Goal: Information Seeking & Learning: Check status

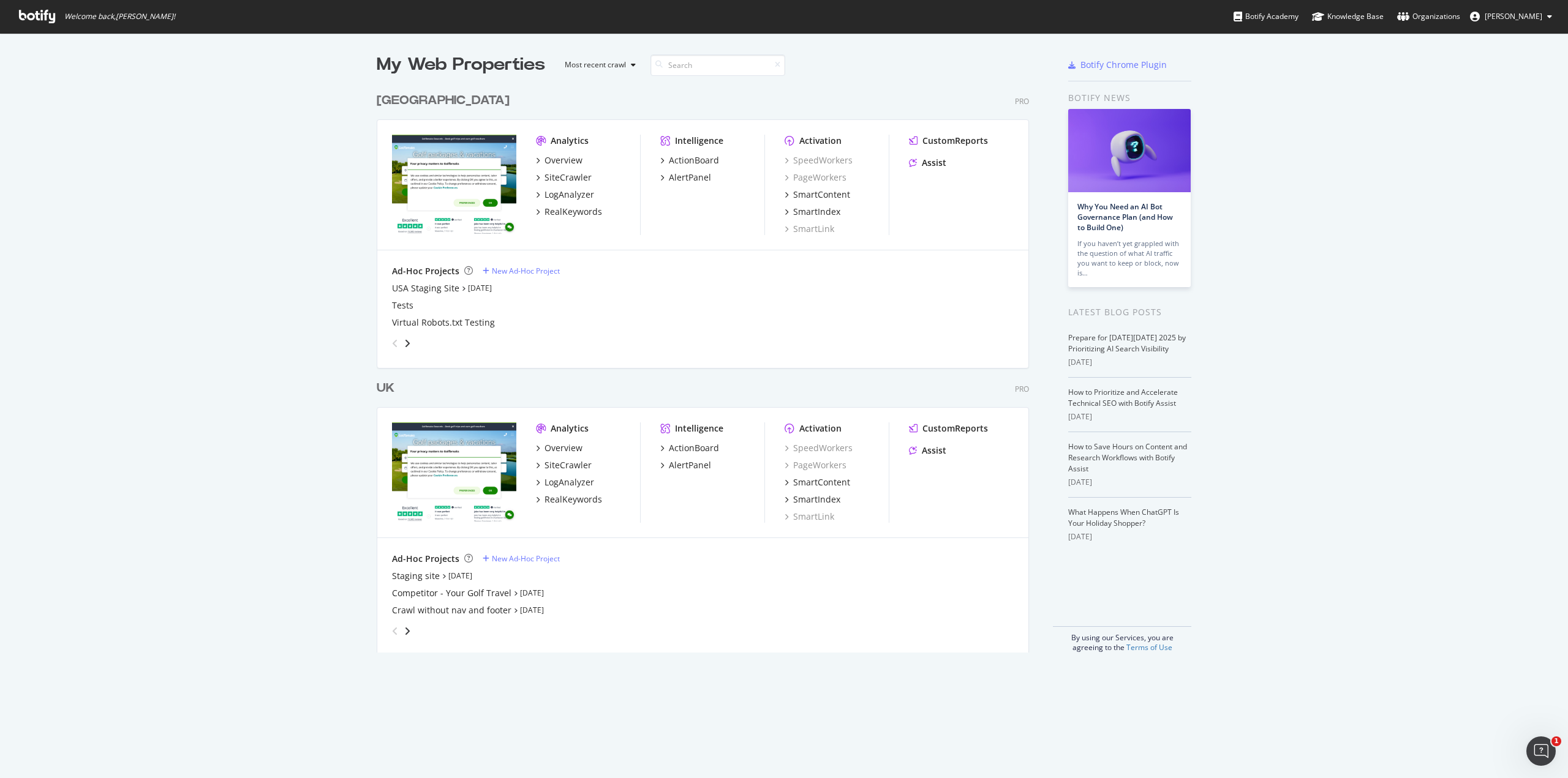
click at [377, 388] on div "UK" at bounding box center [385, 388] width 18 height 18
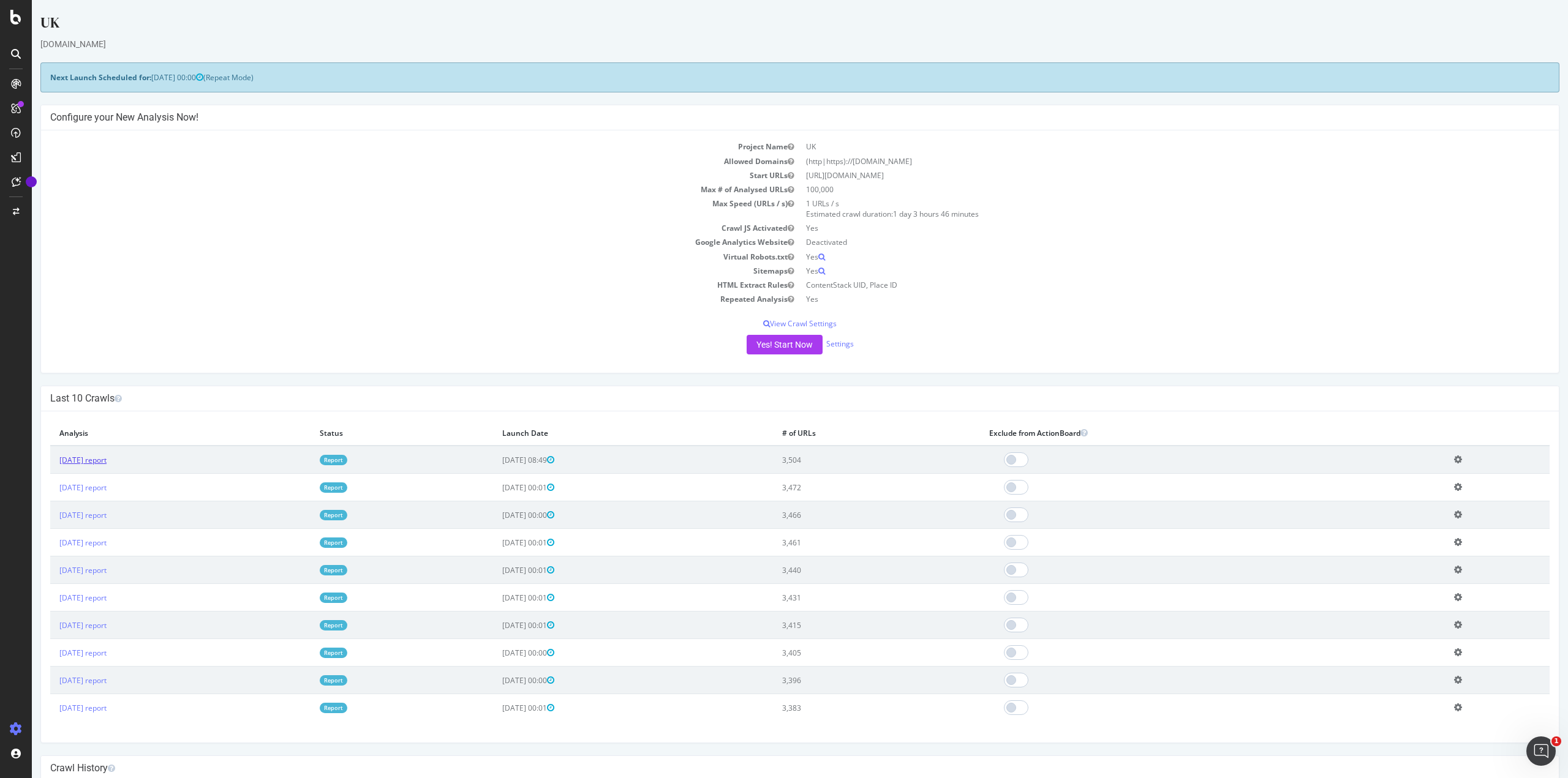
click at [84, 461] on link "[DATE] report" at bounding box center [83, 460] width 47 height 10
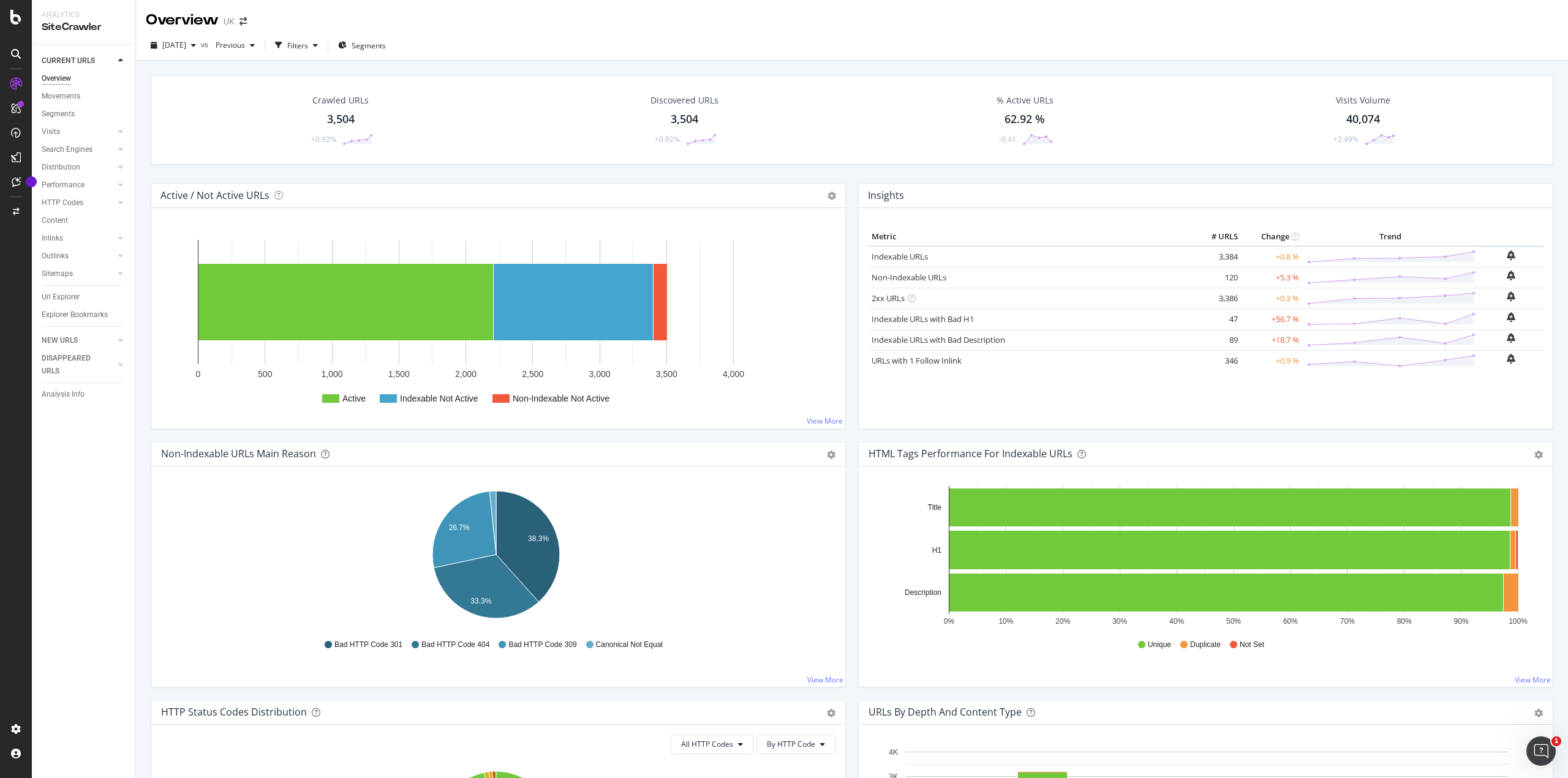
click at [245, 45] on span "Previous" at bounding box center [228, 45] width 34 height 10
click at [265, 113] on div "[DATE]" at bounding box center [268, 112] width 66 height 11
click at [186, 50] on span "[DATE]" at bounding box center [174, 45] width 24 height 10
click at [195, 110] on div "[DATE]" at bounding box center [197, 112] width 68 height 11
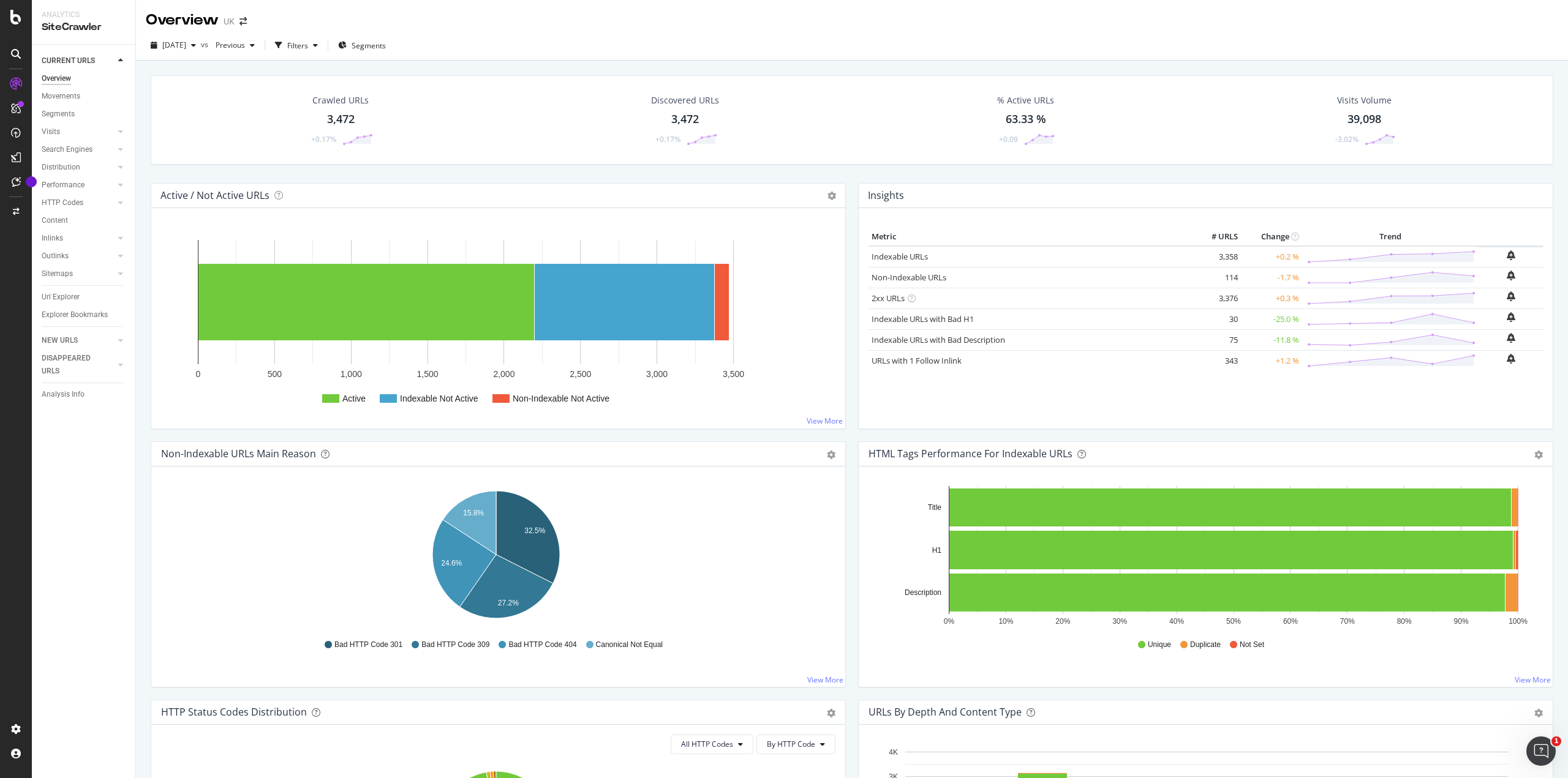
click at [186, 42] on span "[DATE]" at bounding box center [174, 45] width 24 height 10
click at [207, 133] on div "[DATE]" at bounding box center [197, 134] width 68 height 11
click at [186, 50] on span "[DATE]" at bounding box center [174, 45] width 24 height 10
click at [192, 88] on div "[DATE]" at bounding box center [197, 89] width 68 height 11
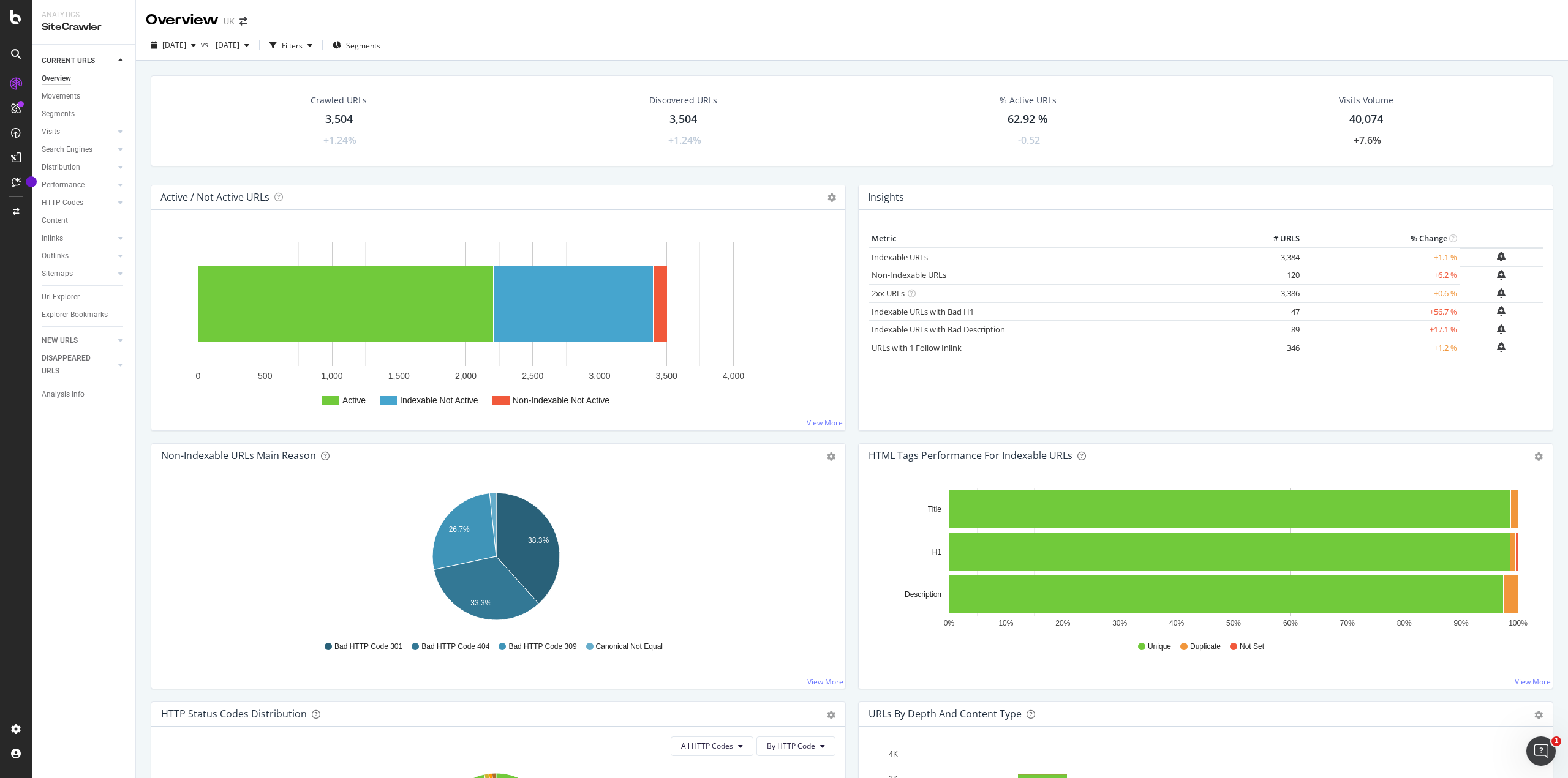
click at [201, 38] on div "[DATE]" at bounding box center [173, 45] width 55 height 19
click at [239, 42] on span "[DATE]" at bounding box center [225, 45] width 29 height 10
click at [276, 112] on div "[DATE]" at bounding box center [268, 112] width 68 height 11
